Goal: Task Accomplishment & Management: Use online tool/utility

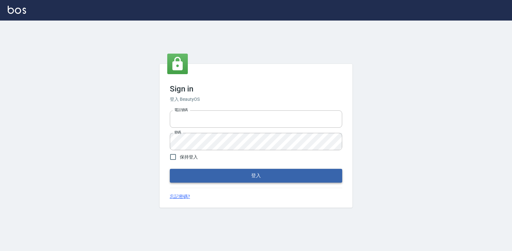
type input "047265856"
click at [258, 179] on button "登入" at bounding box center [256, 176] width 172 height 14
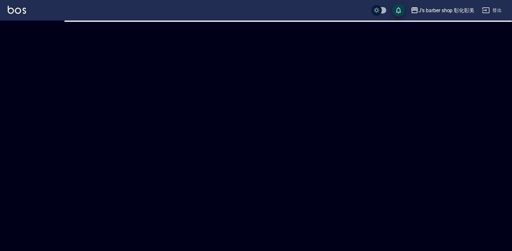
checkbox input "true"
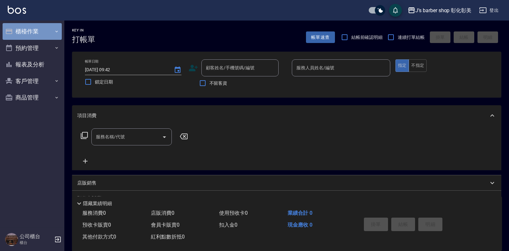
click at [25, 34] on button "櫃檯作業" at bounding box center [32, 31] width 59 height 17
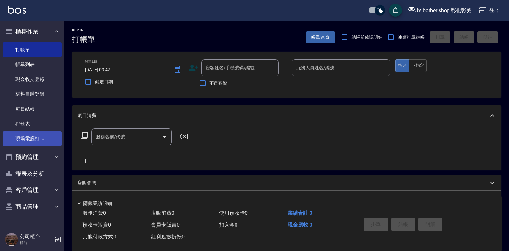
click at [39, 136] on link "現場電腦打卡" at bounding box center [32, 138] width 59 height 15
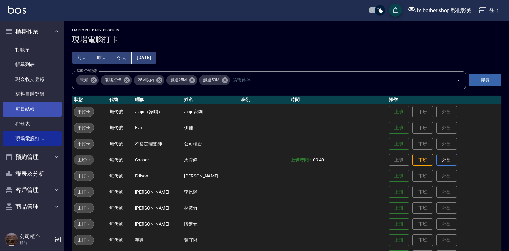
scroll to position [21, 0]
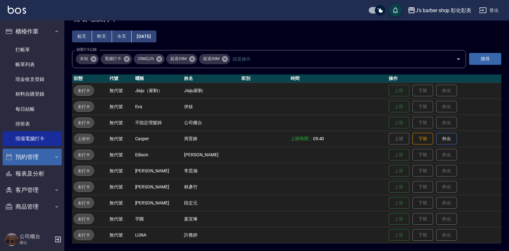
click at [28, 158] on button "預約管理" at bounding box center [32, 157] width 59 height 17
click at [36, 157] on button "預約管理" at bounding box center [32, 157] width 59 height 17
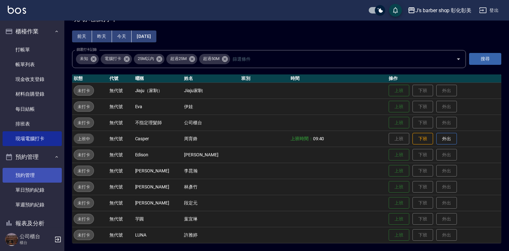
click at [41, 176] on link "預約管理" at bounding box center [32, 175] width 59 height 15
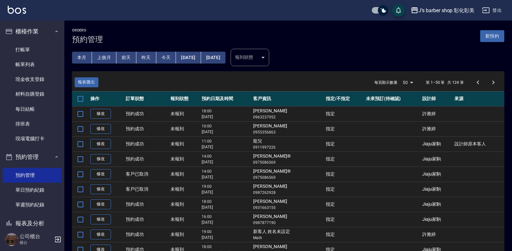
click at [172, 55] on button "今天" at bounding box center [166, 58] width 20 height 12
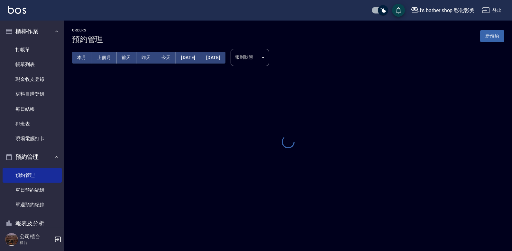
click at [172, 55] on button "今天" at bounding box center [166, 58] width 20 height 12
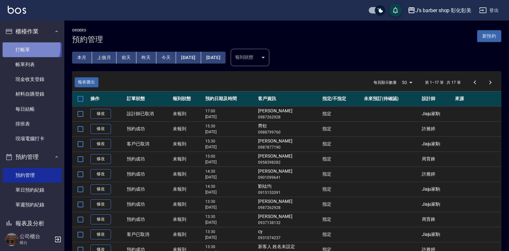
click at [28, 47] on link "打帳單" at bounding box center [32, 49] width 59 height 15
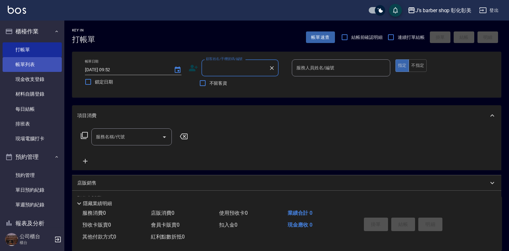
click at [48, 62] on link "帳單列表" at bounding box center [32, 64] width 59 height 15
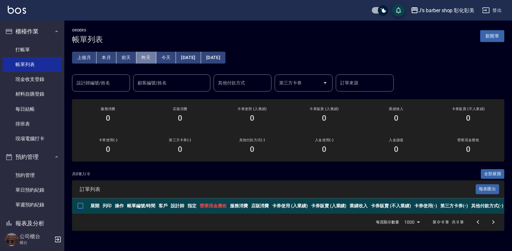
click at [150, 62] on button "昨天" at bounding box center [146, 58] width 20 height 12
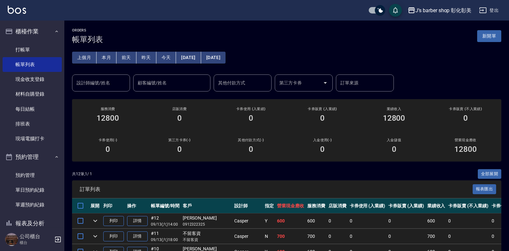
click at [124, 60] on button "前天" at bounding box center [126, 58] width 20 height 12
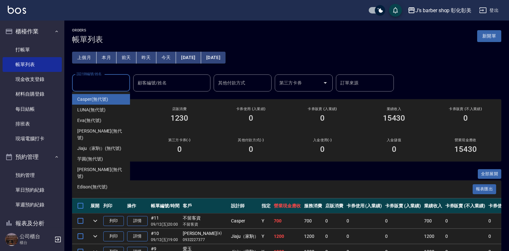
click at [116, 81] on input "設計師編號/姓名" at bounding box center [101, 82] width 52 height 11
click at [112, 95] on div "Casper (無代號)" at bounding box center [101, 99] width 58 height 11
type input "Casper(無代號)"
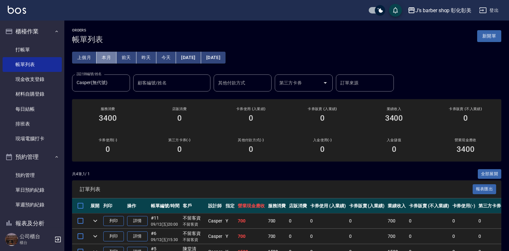
click at [104, 57] on button "本月" at bounding box center [106, 58] width 20 height 12
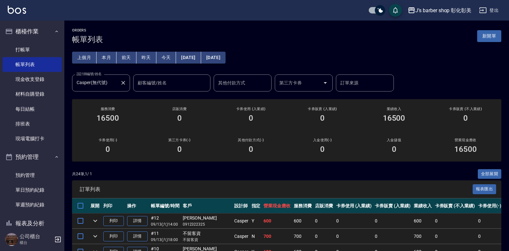
click at [123, 86] on icon "Clear" at bounding box center [123, 83] width 6 height 6
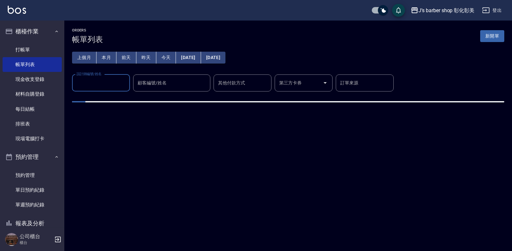
click at [115, 85] on input "設計師編號/姓名" at bounding box center [101, 82] width 52 height 11
type input "LUNA(無代號)"
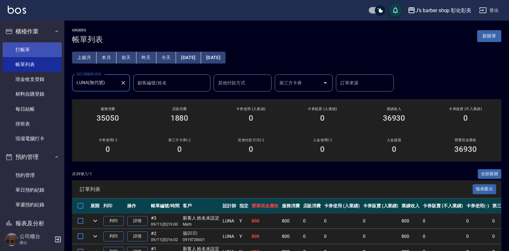
click at [42, 49] on link "打帳單" at bounding box center [32, 49] width 59 height 15
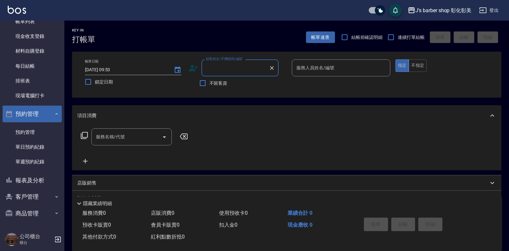
scroll to position [45, 0]
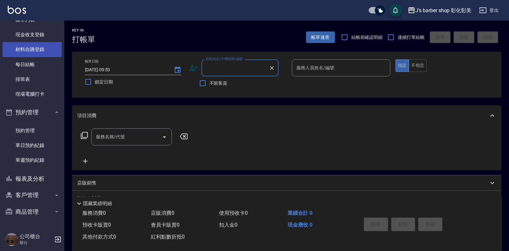
click at [37, 50] on link "材料自購登錄" at bounding box center [32, 49] width 59 height 15
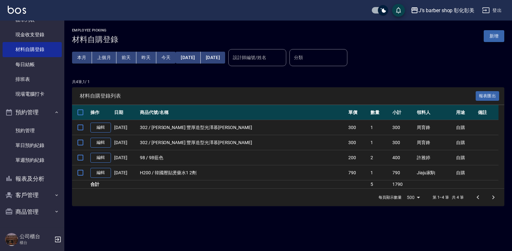
click at [499, 35] on button "新增" at bounding box center [494, 36] width 21 height 12
click at [499, 35] on div "Employee Picking 材料自購登錄 新增 本月 上個月 [DATE] [DATE] [DATE] [DATE] [DATE] 設計師編號/姓名 設…" at bounding box center [256, 125] width 512 height 251
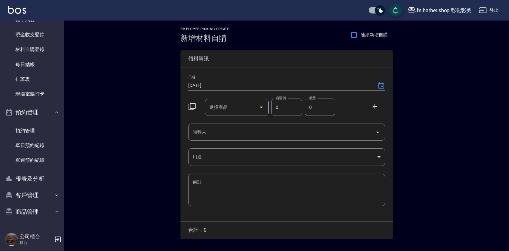
click at [235, 105] on input "選擇商品" at bounding box center [232, 107] width 49 height 11
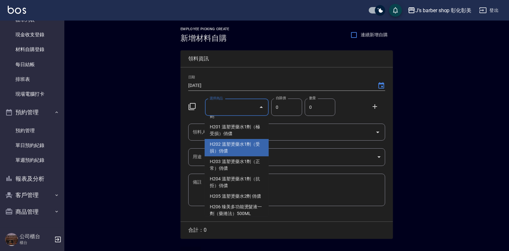
scroll to position [868, 0]
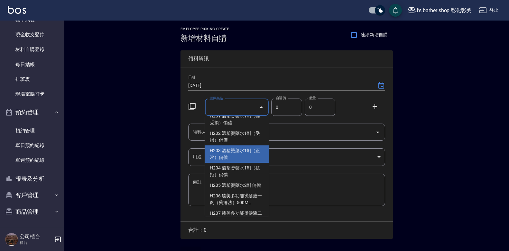
click at [240, 163] on li "H203 溫塑燙藥水1劑（正常）俏儂" at bounding box center [236, 154] width 64 height 17
type input "溫塑燙藥水1劑（正常）俏儂"
type input "250"
type input "1"
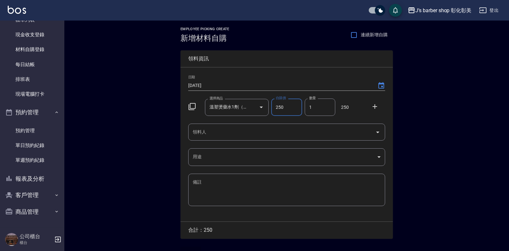
click at [236, 134] on input "領料人" at bounding box center [281, 132] width 181 height 11
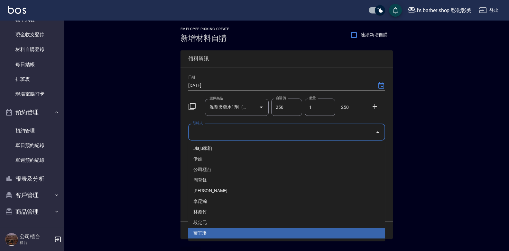
click at [213, 230] on li "葉宜琳" at bounding box center [286, 233] width 197 height 11
type input "葉宜琳"
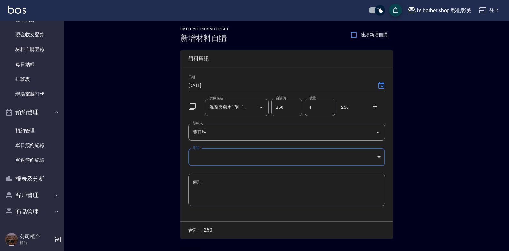
click at [228, 157] on body "J’s barber shop 彰化彰美 登出 櫃檯作業 打帳單 帳單列表 現金收支登錄 材料自購登錄 每日結帳 排班表 現場電腦打卡 預約管理 預約管理 單…" at bounding box center [254, 132] width 509 height 265
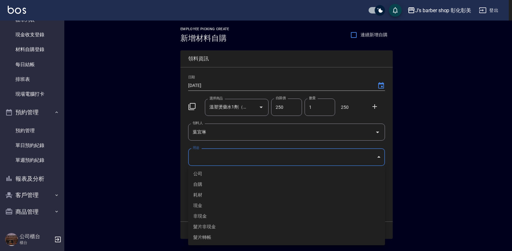
click at [217, 184] on li "自購" at bounding box center [286, 184] width 197 height 11
type input "自購"
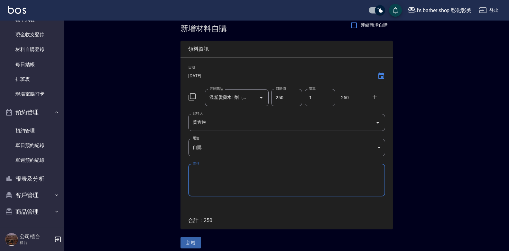
scroll to position [14, 0]
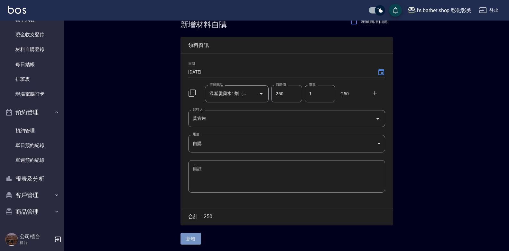
click at [193, 238] on button "新增" at bounding box center [190, 239] width 21 height 12
click at [193, 238] on div "Employee Picking Create 新增材料自購 連續新增自購 領料資訊 日期 [DATE] 選擇商品 溫塑燙藥水1劑（正常）俏儂 選擇商品 自購…" at bounding box center [286, 129] width 225 height 244
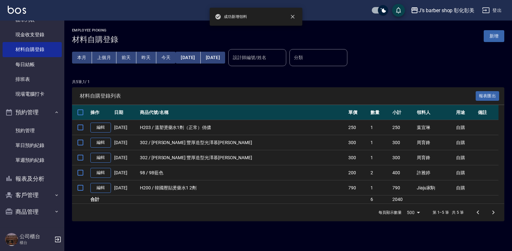
scroll to position [13, 0]
